Goal: Task Accomplishment & Management: Manage account settings

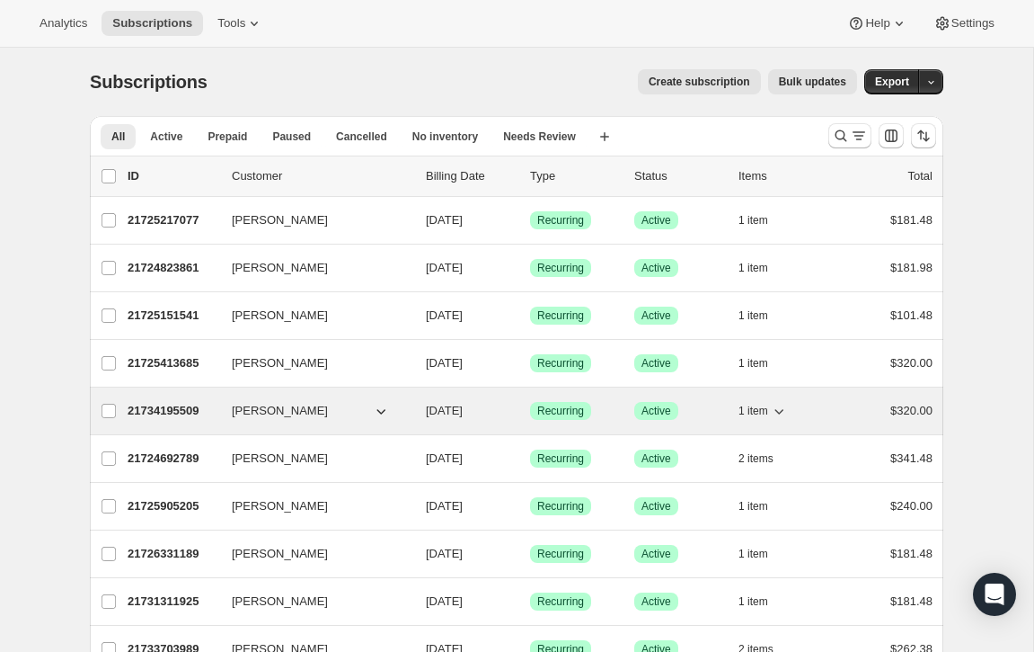
click at [272, 409] on span "[PERSON_NAME]" at bounding box center [280, 411] width 96 height 18
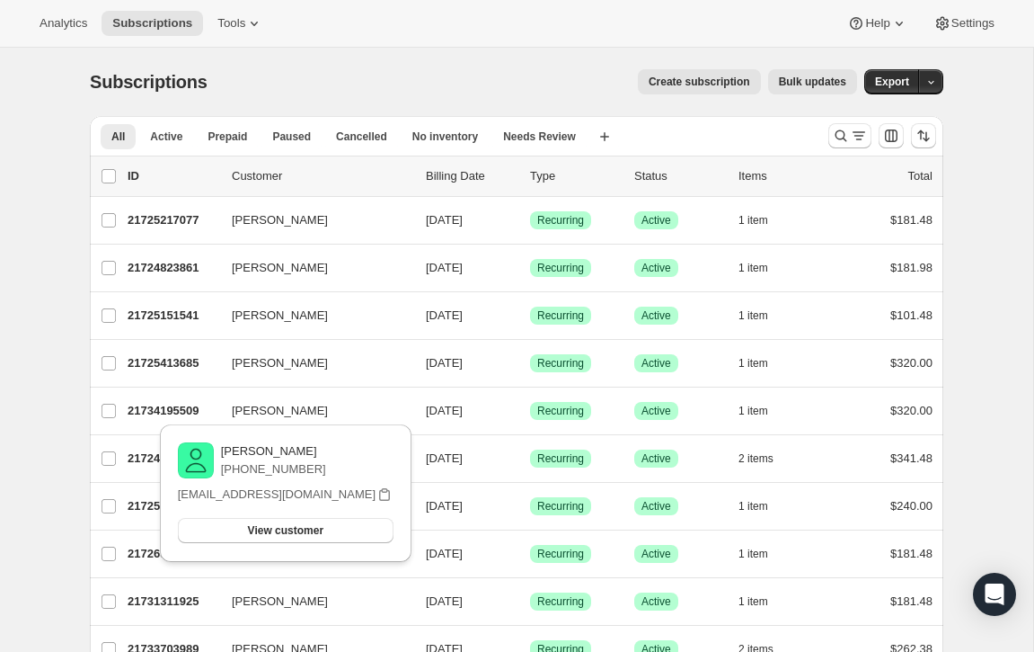
click at [388, 18] on div "Analytics Subscriptions Tools Help Settings" at bounding box center [517, 24] width 1034 height 48
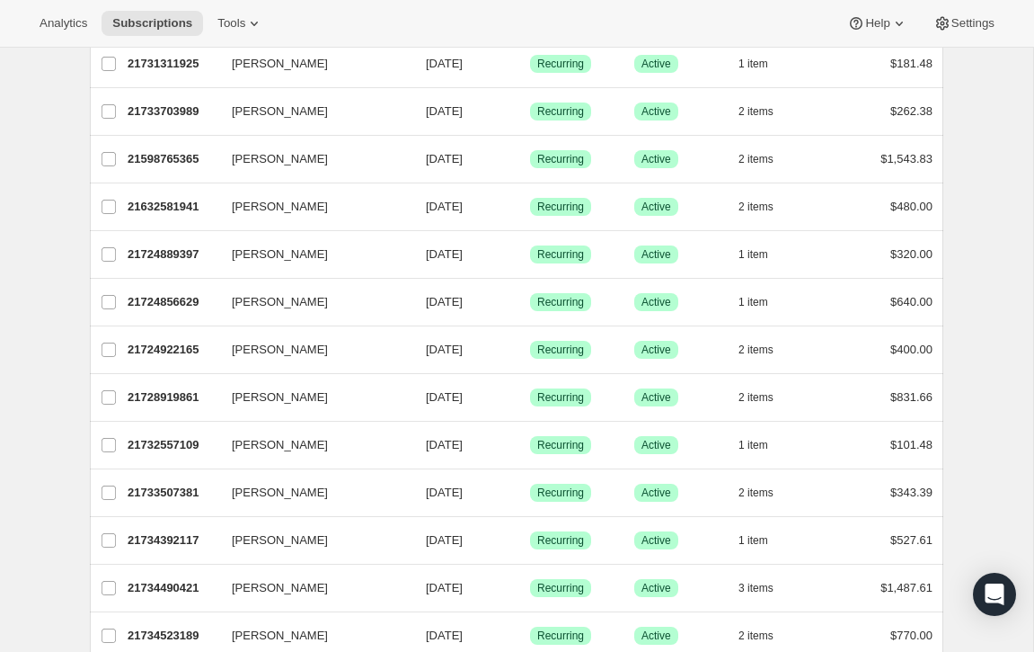
scroll to position [540, 0]
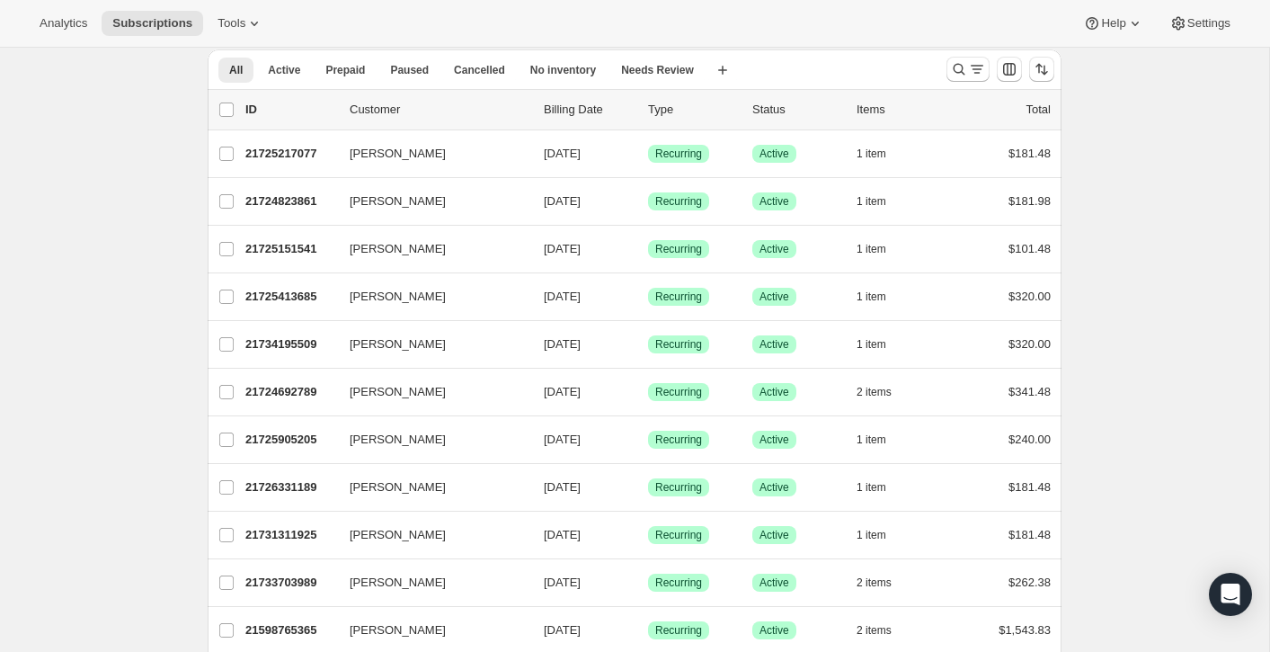
scroll to position [68, 0]
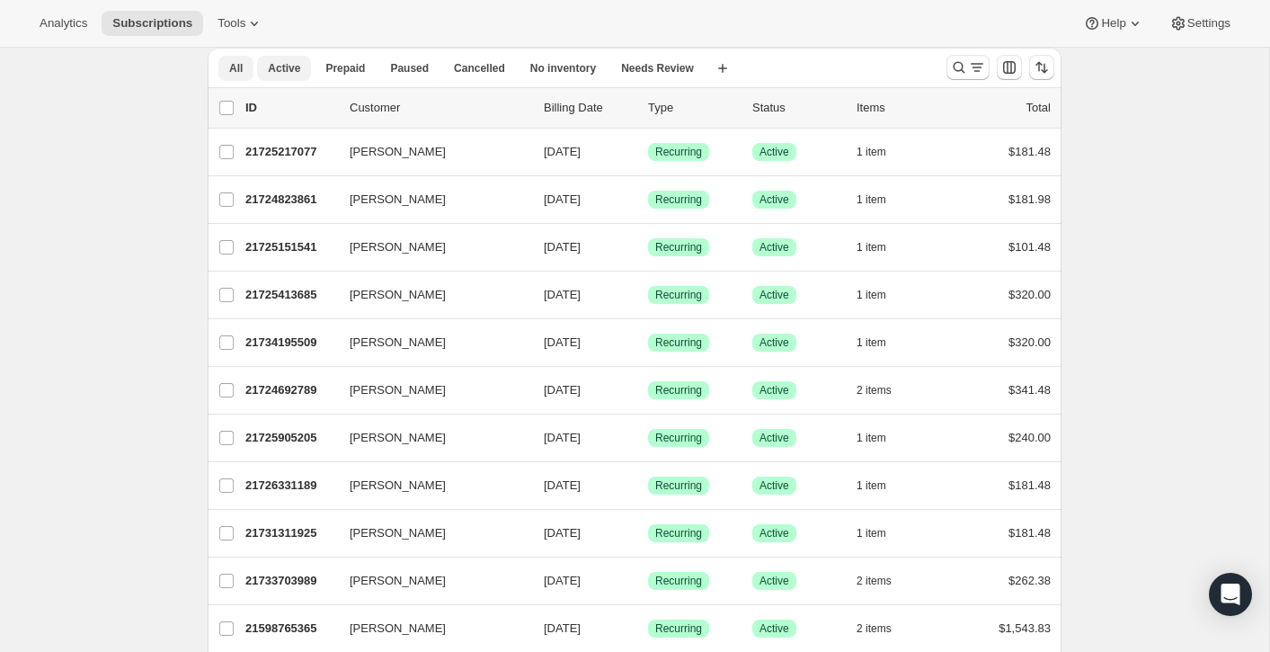
click at [275, 65] on span "Active" at bounding box center [284, 68] width 32 height 14
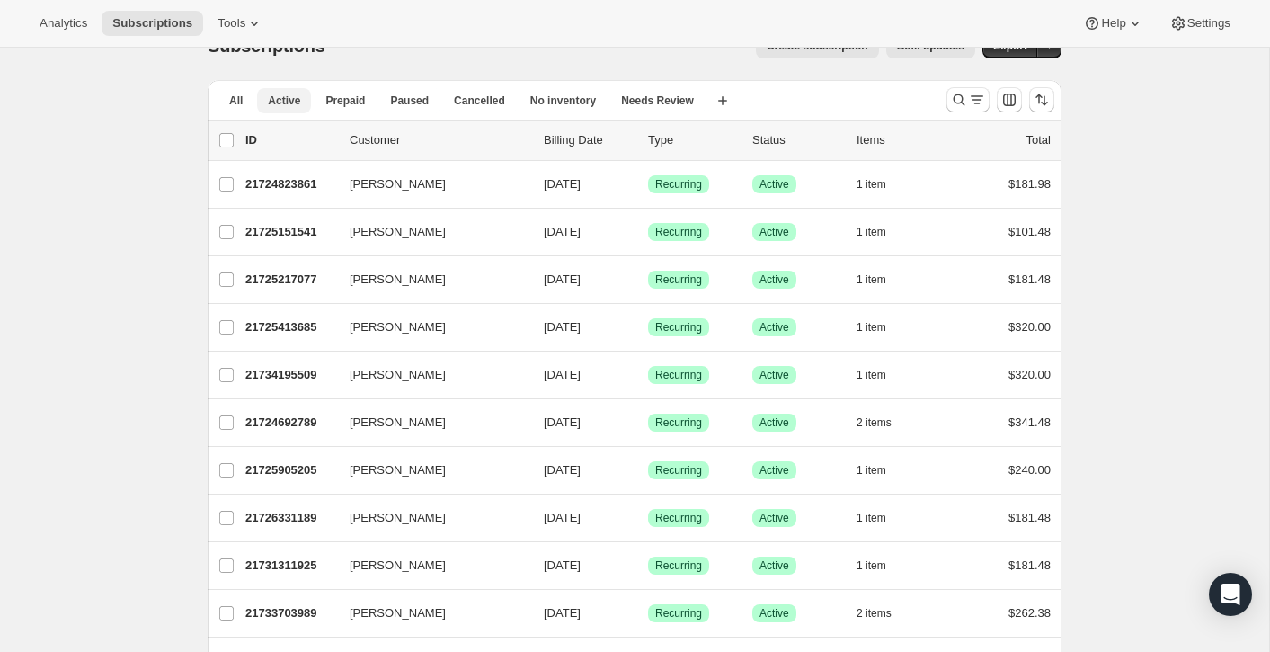
scroll to position [0, 0]
